Goal: Task Accomplishment & Management: Manage account settings

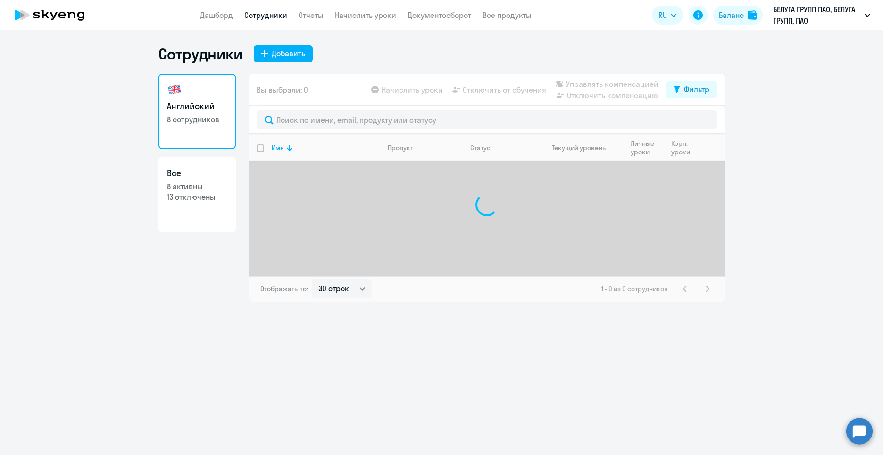
select select "30"
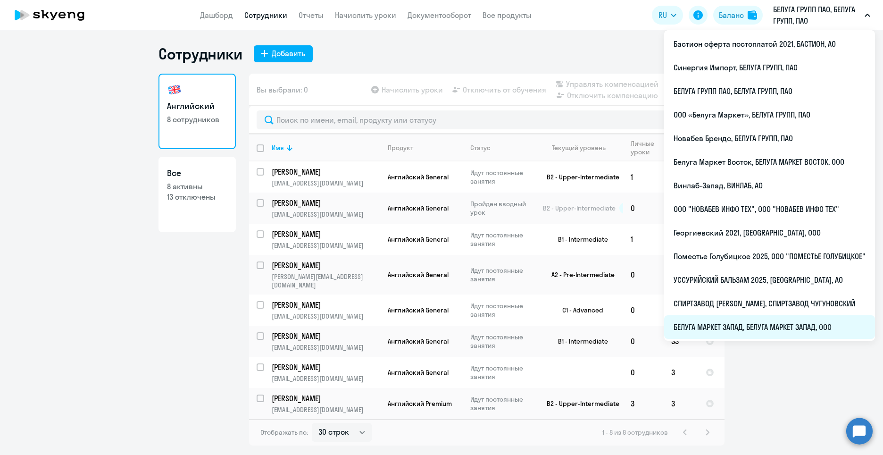
click at [765, 324] on li "БЕЛУГА МАРКЕТ ЗАПАД, БЕЛУГА МАРКЕТ ЗАПАД, ООО" at bounding box center [769, 327] width 211 height 24
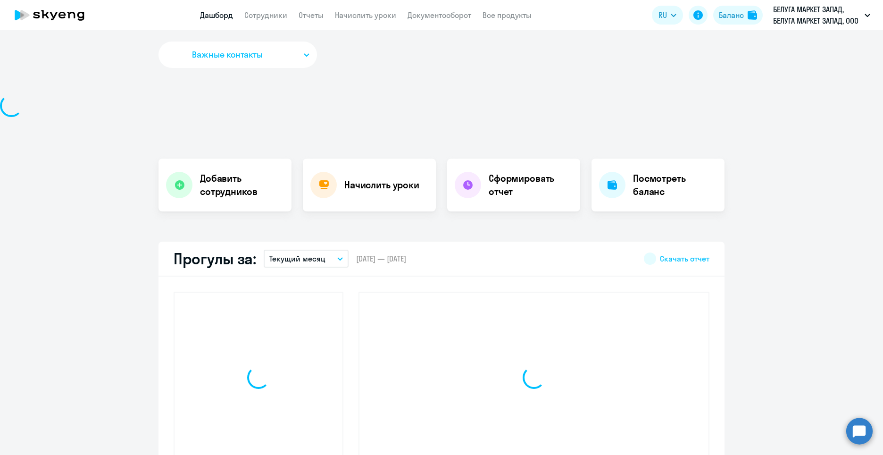
select select "30"
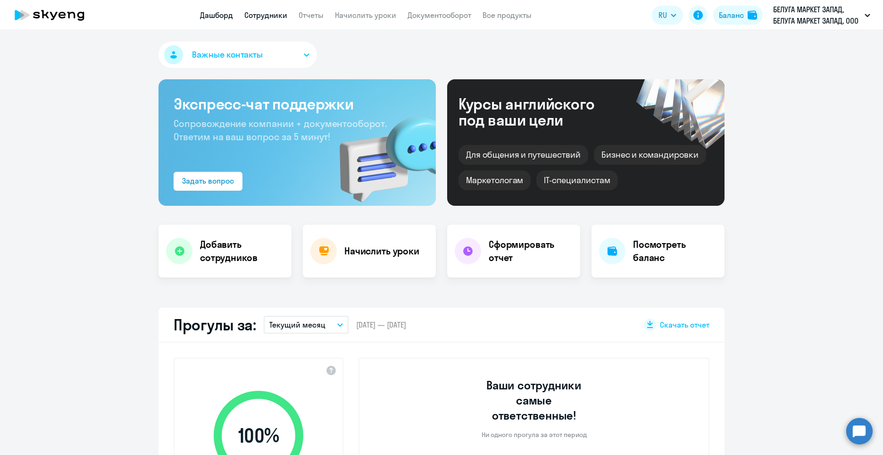
click at [254, 17] on link "Сотрудники" at bounding box center [265, 14] width 43 height 9
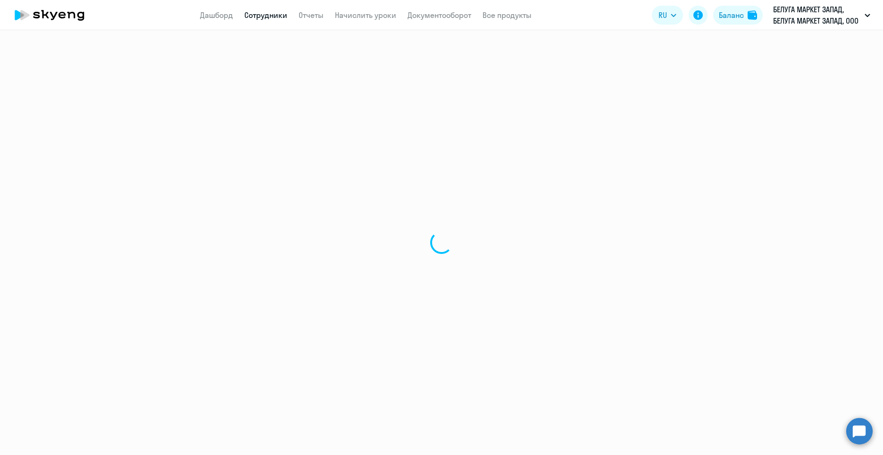
select select "30"
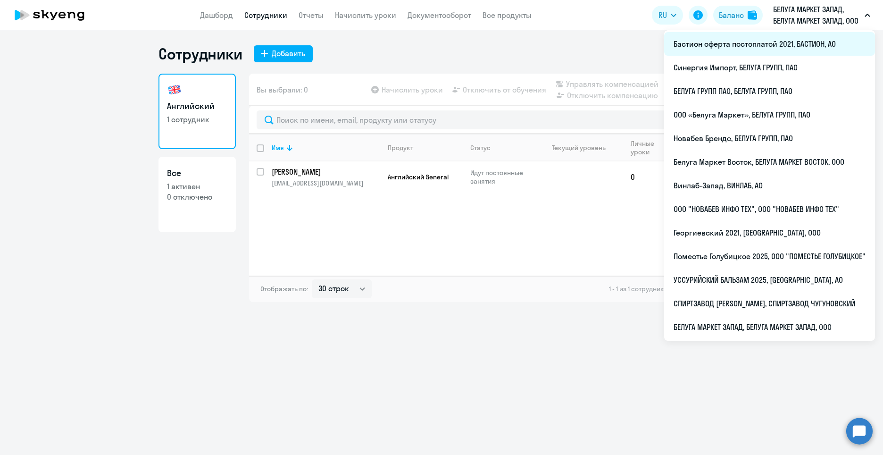
click at [759, 46] on li "Бастион оферта постоплатой 2021, БАСТИОН, АО" at bounding box center [769, 44] width 211 height 24
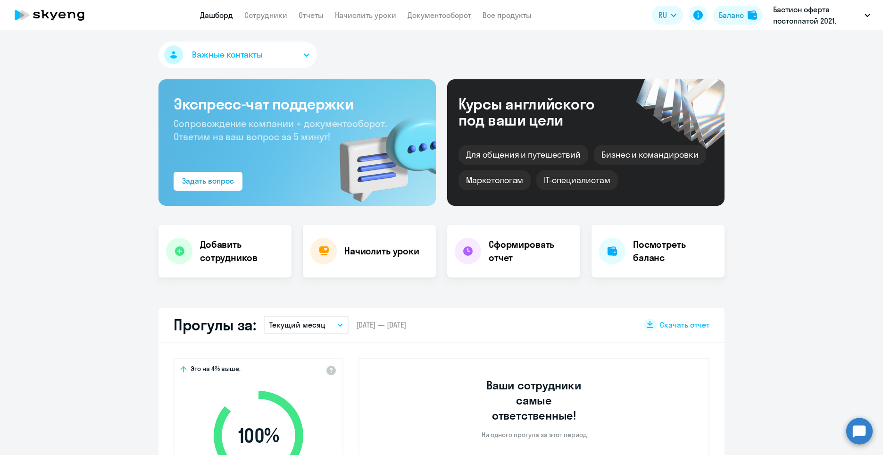
click at [270, 20] on app-header "Дашборд Сотрудники Отчеты Начислить уроки Документооборот Все продукты Дашборд …" at bounding box center [441, 15] width 883 height 30
click at [270, 20] on app-menu-item-link "Сотрудники" at bounding box center [265, 15] width 43 height 12
click at [269, 17] on link "Сотрудники" at bounding box center [265, 14] width 43 height 9
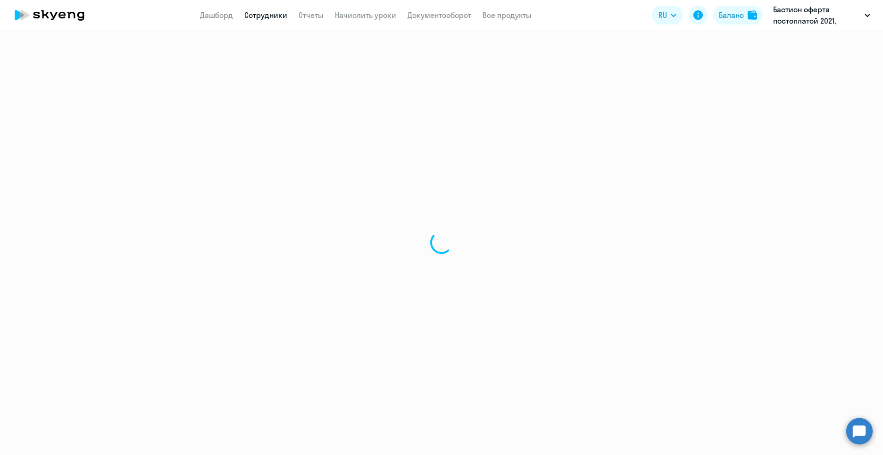
select select "30"
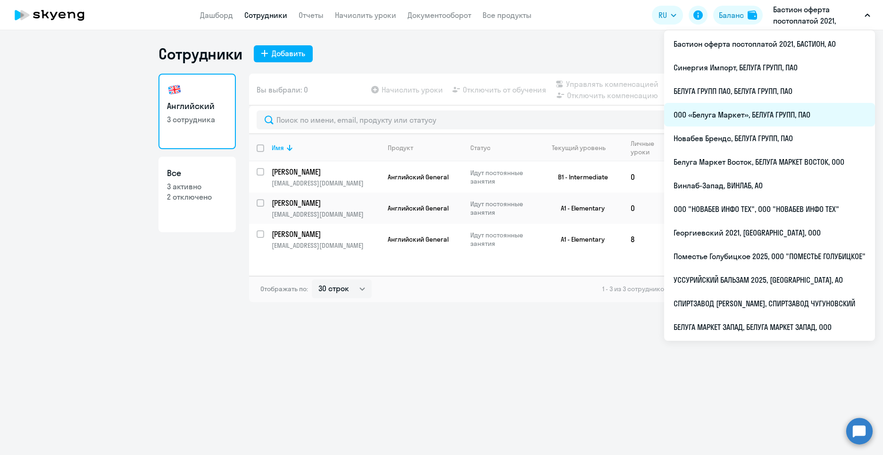
click at [749, 118] on li "ООО «Белуга Маркет», БЕЛУГА ГРУПП, ПАО" at bounding box center [769, 115] width 211 height 24
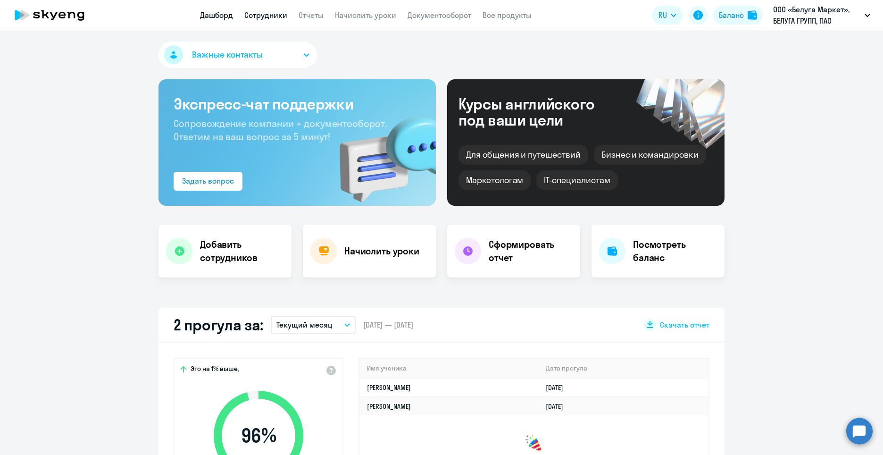
click at [254, 14] on link "Сотрудники" at bounding box center [265, 14] width 43 height 9
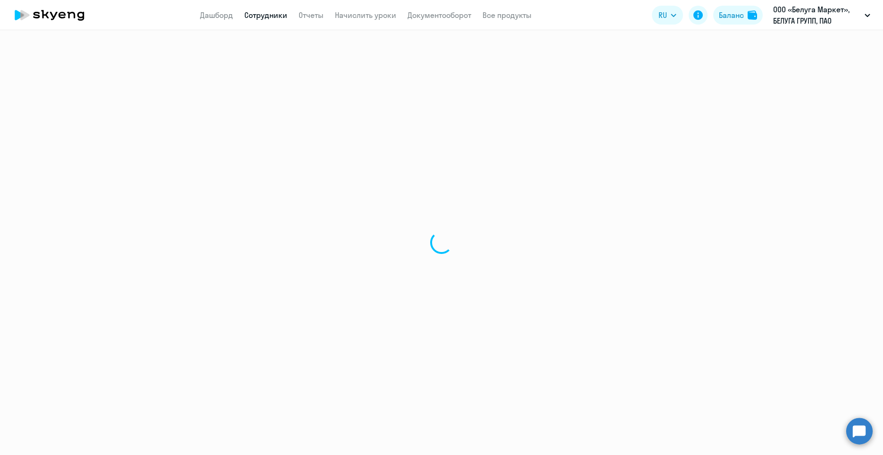
select select "30"
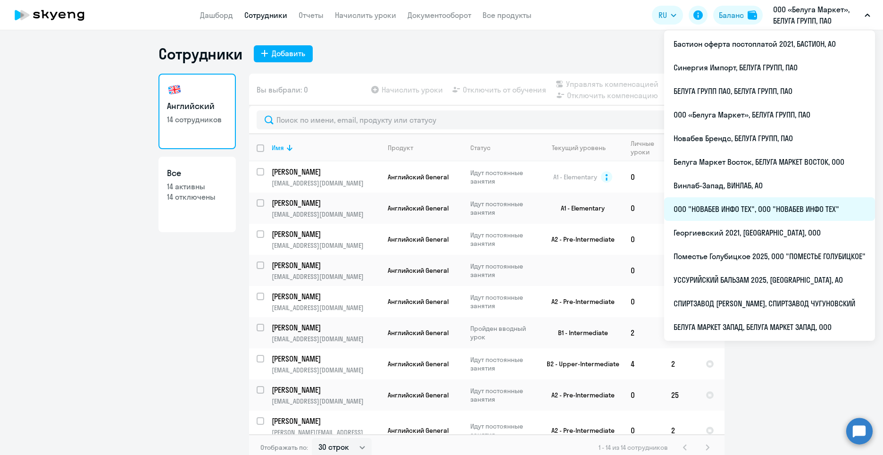
click at [779, 213] on li "ООО "НОВАБЕВ ИНФО ТЕХ", ООО "НОВАБЕВ ИНФО ТЕХ"" at bounding box center [769, 209] width 211 height 24
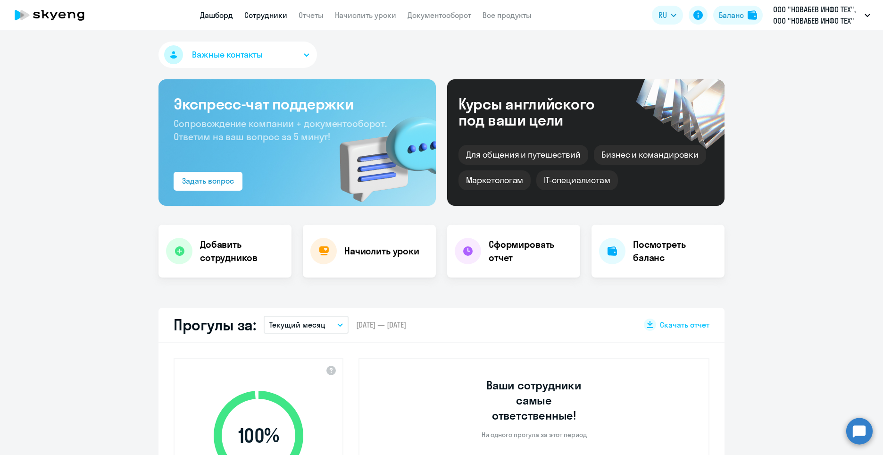
click at [281, 19] on link "Сотрудники" at bounding box center [265, 14] width 43 height 9
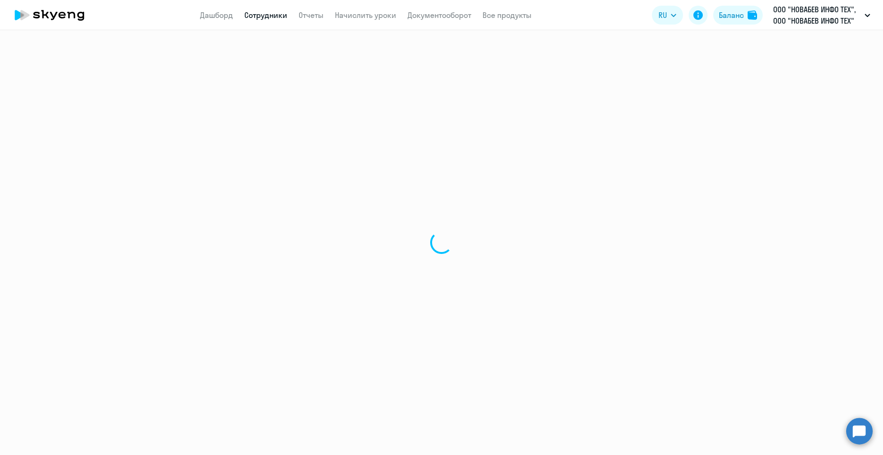
select select "30"
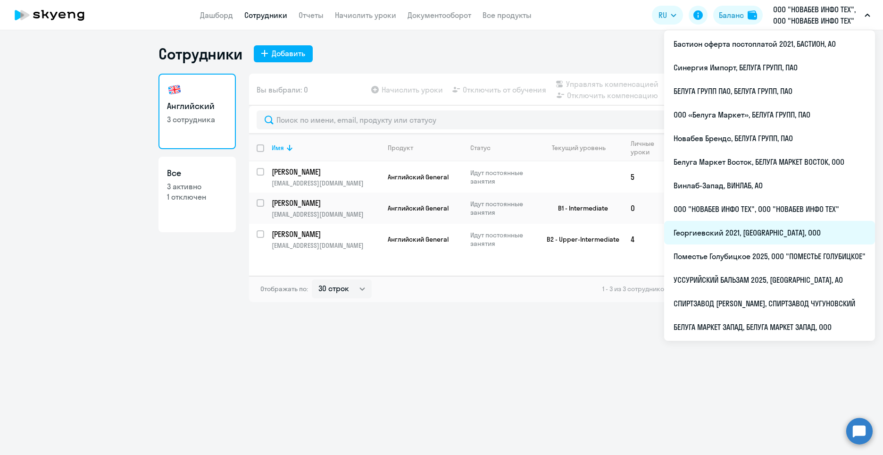
click at [801, 236] on li "Георгиевский 2021, [GEOGRAPHIC_DATA], ООО" at bounding box center [769, 233] width 211 height 24
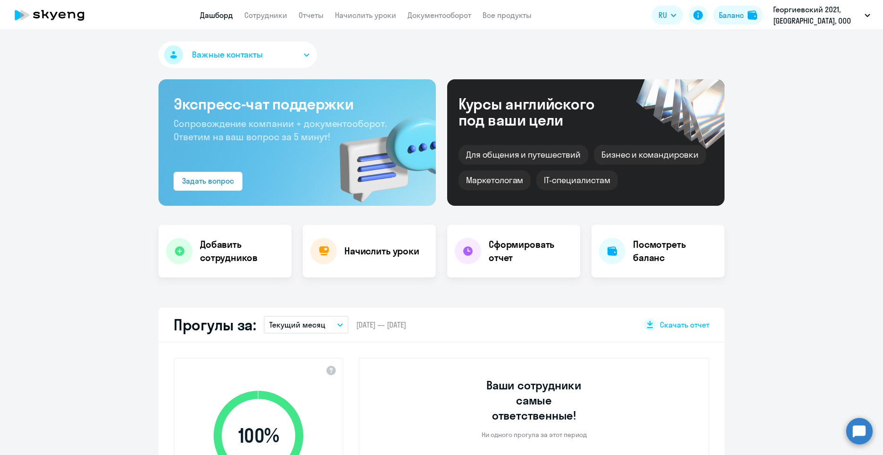
click at [291, 17] on nav "Дашборд Сотрудники Отчеты Начислить уроки Документооборот Все продукты" at bounding box center [366, 15] width 332 height 12
click at [278, 16] on link "Сотрудники" at bounding box center [265, 14] width 43 height 9
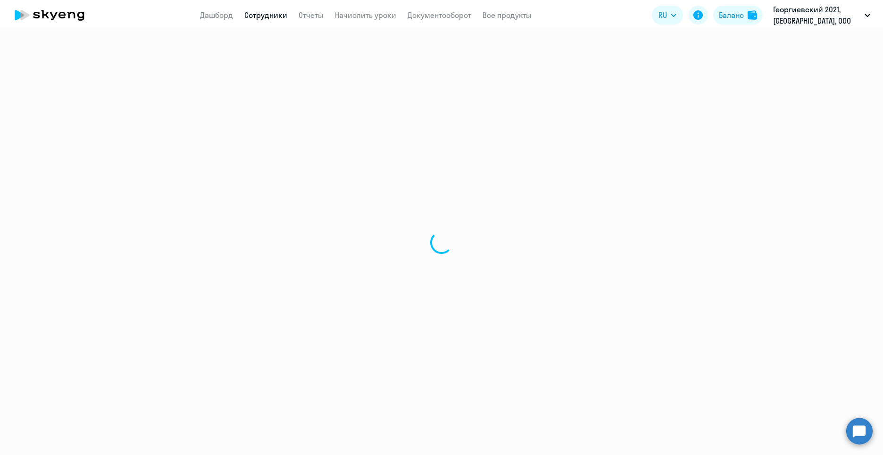
select select "30"
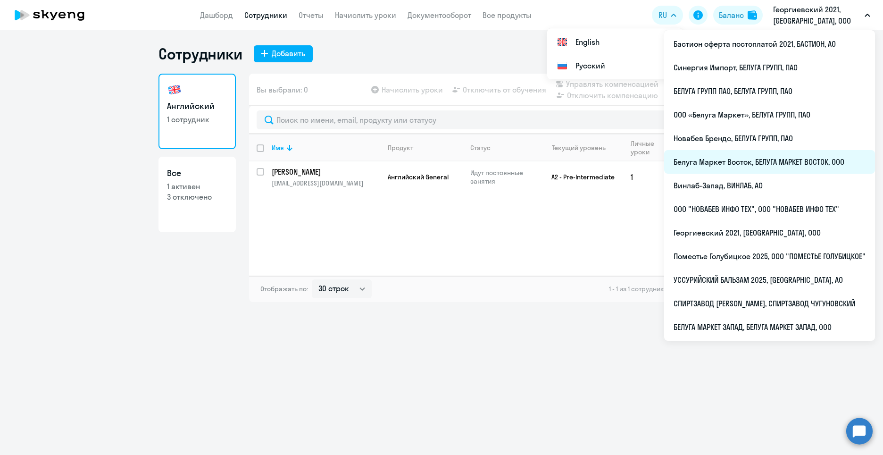
click at [748, 163] on li "Белуга Маркет Восток, БЕЛУГА МАРКЕТ ВОСТОК, ООО" at bounding box center [769, 162] width 211 height 24
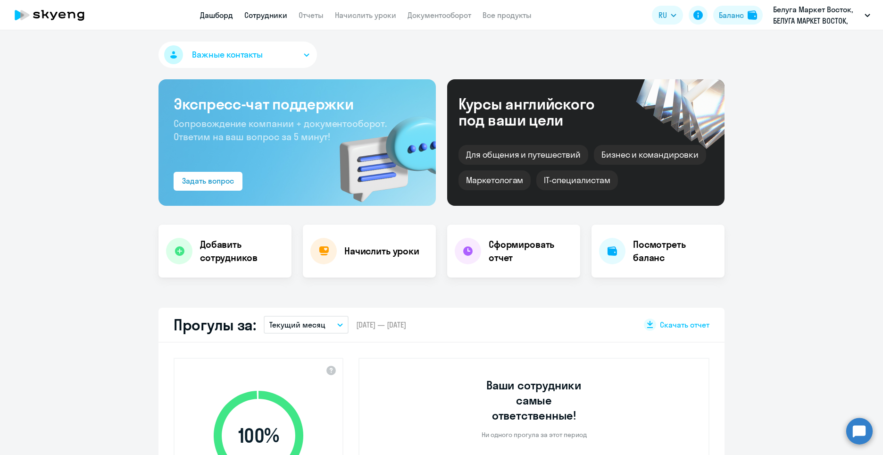
click at [263, 12] on link "Сотрудники" at bounding box center [265, 14] width 43 height 9
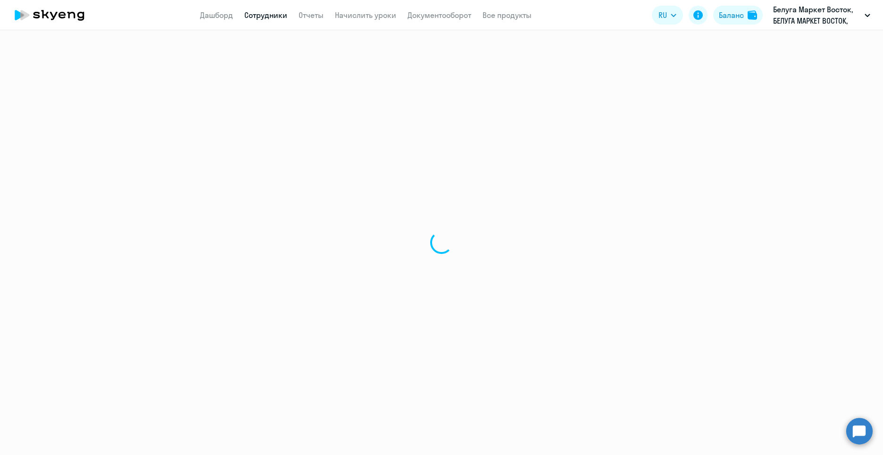
select select "30"
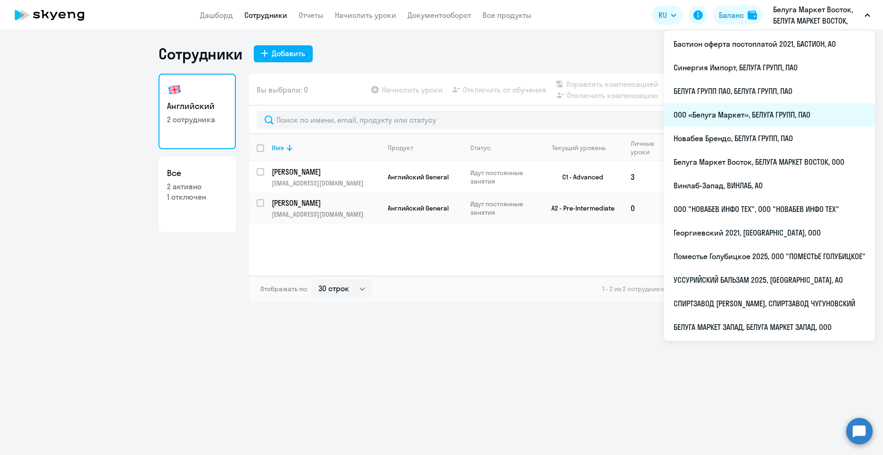
click at [753, 113] on li "ООО «Белуга Маркет», БЕЛУГА ГРУПП, ПАО" at bounding box center [769, 115] width 211 height 24
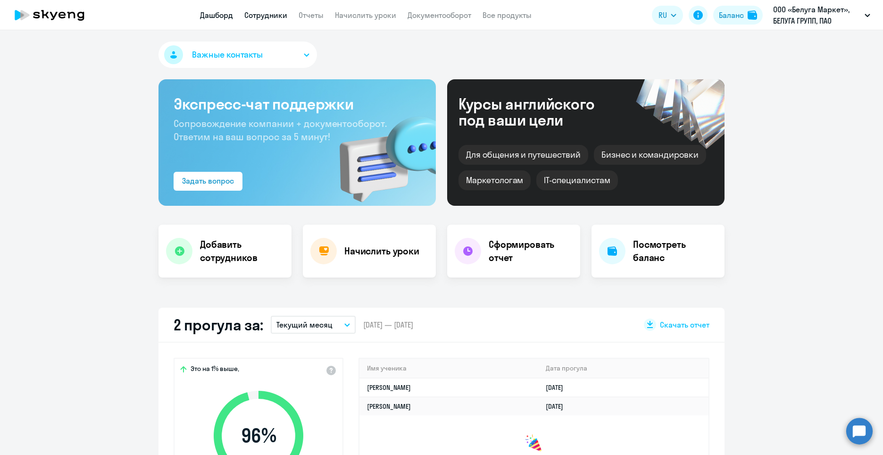
select select "30"
click at [277, 10] on link "Сотрудники" at bounding box center [265, 14] width 43 height 9
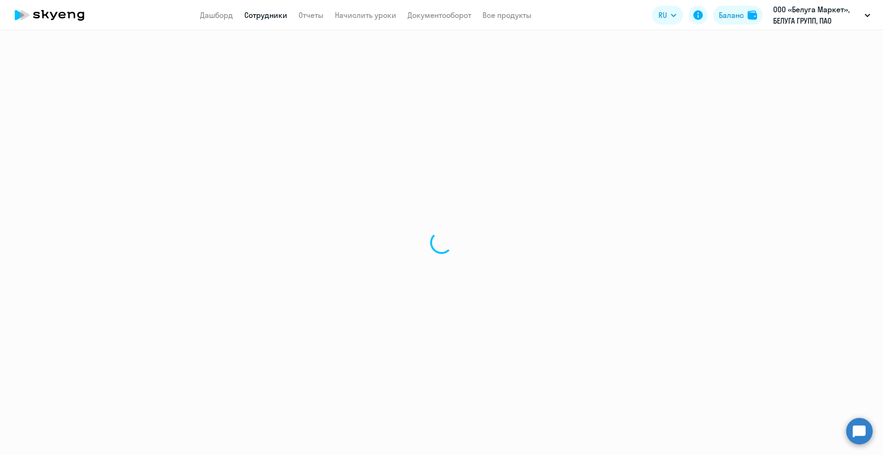
select select "30"
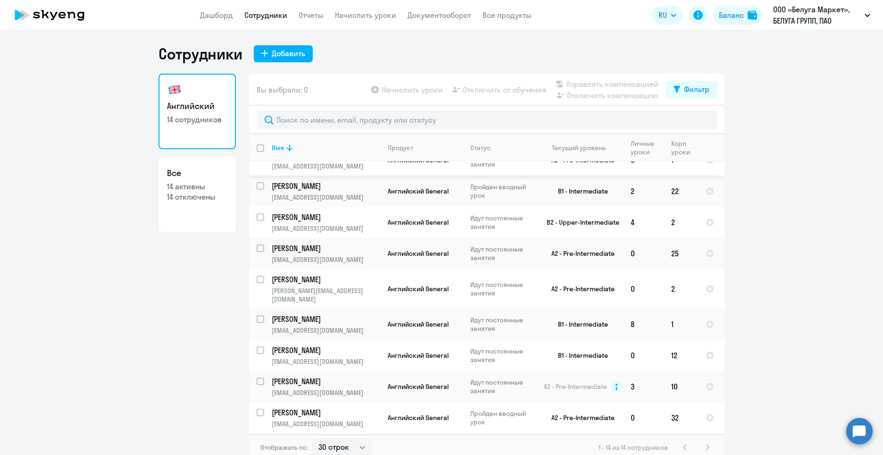
scroll to position [163, 0]
